Goal: Navigation & Orientation: Find specific page/section

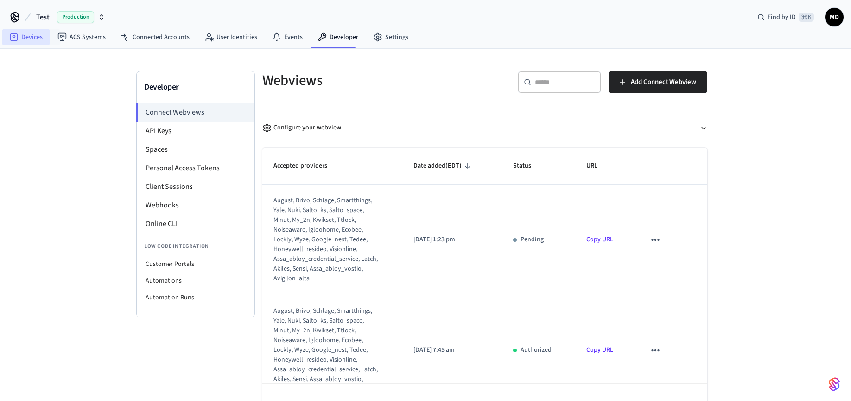
click at [33, 37] on link "Devices" at bounding box center [26, 37] width 48 height 17
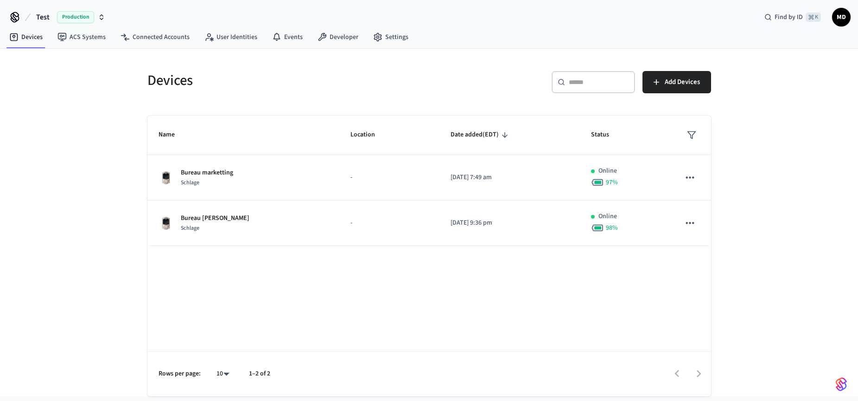
click at [780, 83] on div "Devices ​ ​ Add Devices Name Location Date added (EDT) Status Bureau marketting…" at bounding box center [429, 222] width 858 height 347
click at [753, 198] on div "Devices ​ ​ Add Devices Name Location Date added (EDT) Status Bureau marketting…" at bounding box center [429, 222] width 858 height 347
